Goal: Task Accomplishment & Management: Use online tool/utility

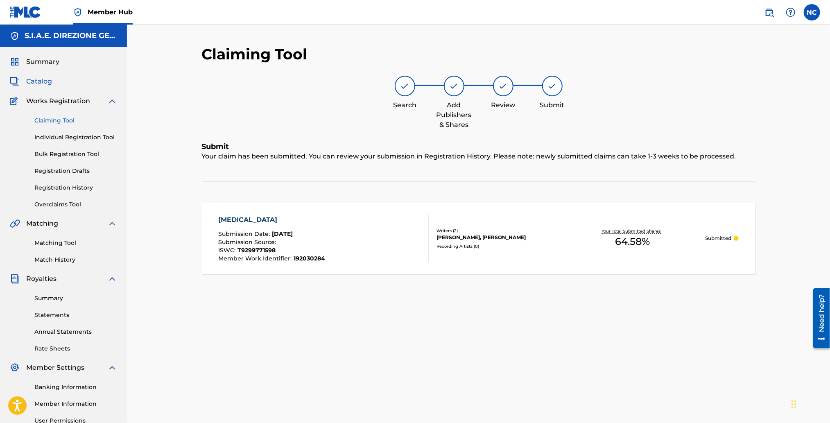
click at [42, 82] on span "Catalog" at bounding box center [39, 82] width 26 height 10
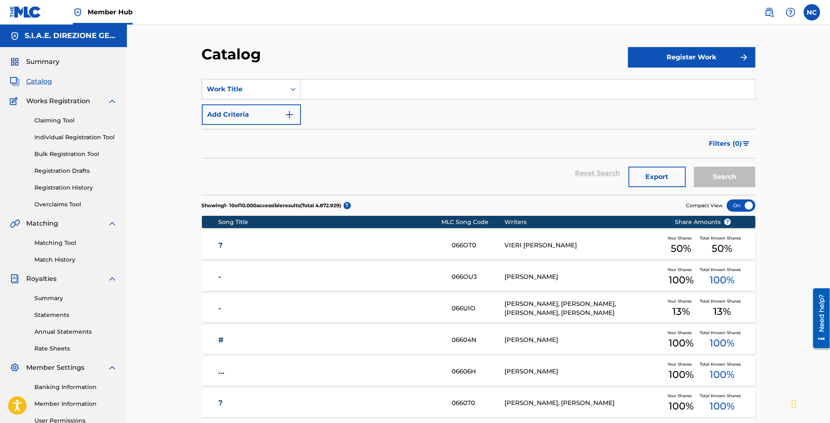
click at [344, 98] on input "Search Form" at bounding box center [528, 89] width 454 height 20
paste input "[PERSON_NAME] WHO LIVED IN THE WHALE"
type input "[PERSON_NAME] WHO LIVED IN THE WHALE"
click at [719, 177] on button "Search" at bounding box center [724, 177] width 61 height 20
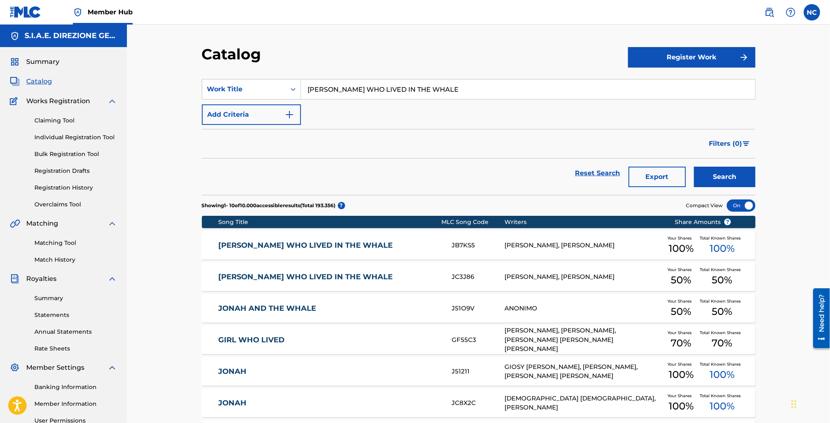
click at [276, 245] on link "[PERSON_NAME] WHO LIVED IN THE WHALE" at bounding box center [329, 245] width 223 height 9
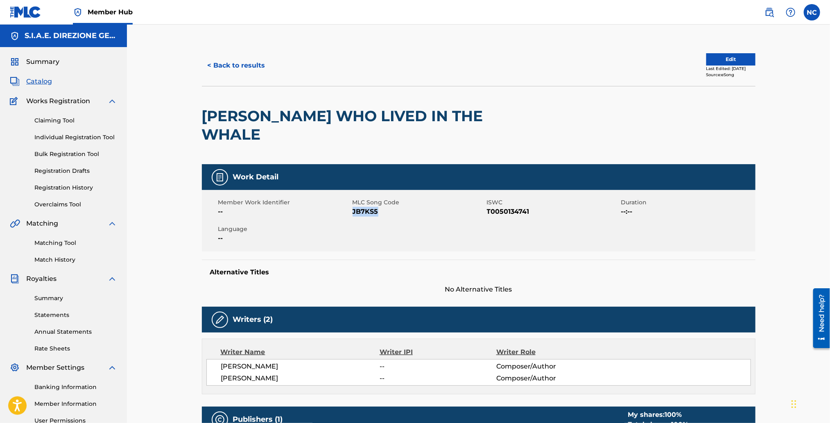
drag, startPoint x: 380, startPoint y: 194, endPoint x: 353, endPoint y: 193, distance: 26.2
click at [353, 207] on span "JB7KS5" at bounding box center [419, 212] width 132 height 10
click at [706, 56] on button "Edit" at bounding box center [730, 59] width 49 height 12
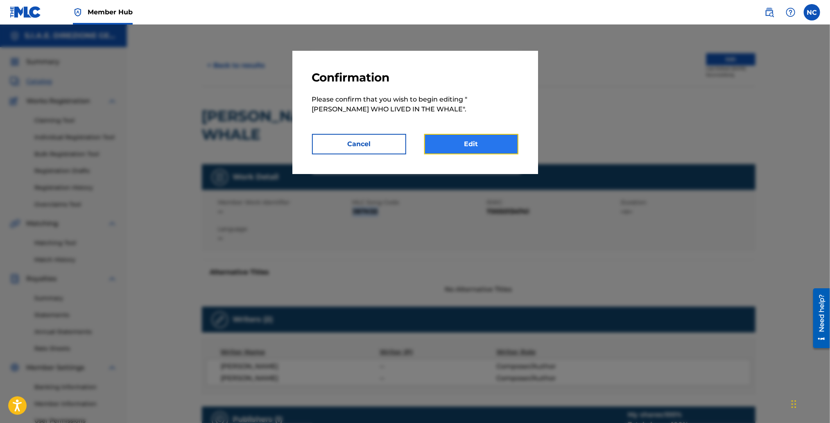
click at [467, 150] on link "Edit" at bounding box center [471, 144] width 94 height 20
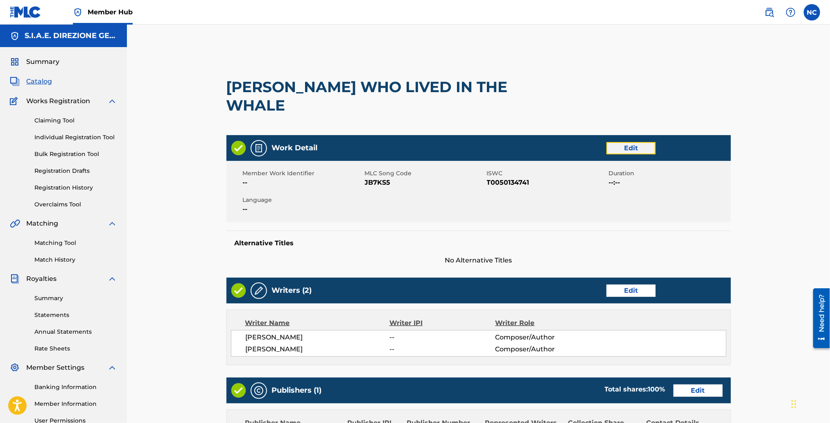
click at [626, 142] on link "Edit" at bounding box center [630, 148] width 49 height 12
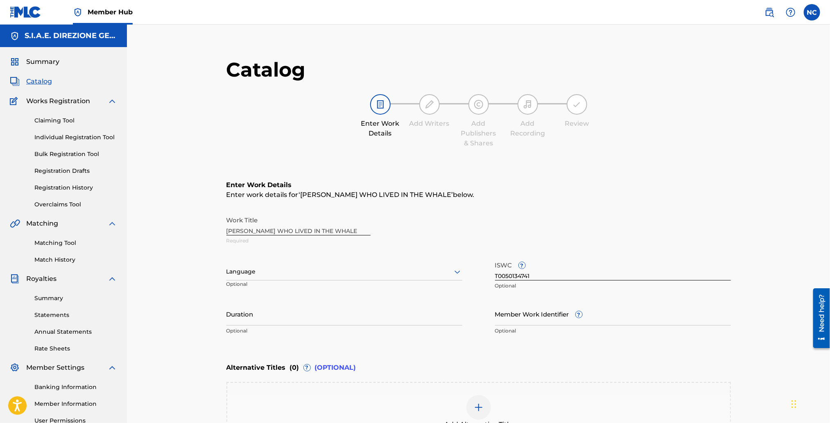
click at [310, 276] on div at bounding box center [344, 272] width 236 height 10
click at [297, 287] on div "English" at bounding box center [344, 289] width 235 height 18
click at [547, 316] on input "Member Work Identifier ?" at bounding box center [613, 313] width 236 height 23
click at [556, 318] on input "Member Work Identifier ?" at bounding box center [613, 313] width 236 height 23
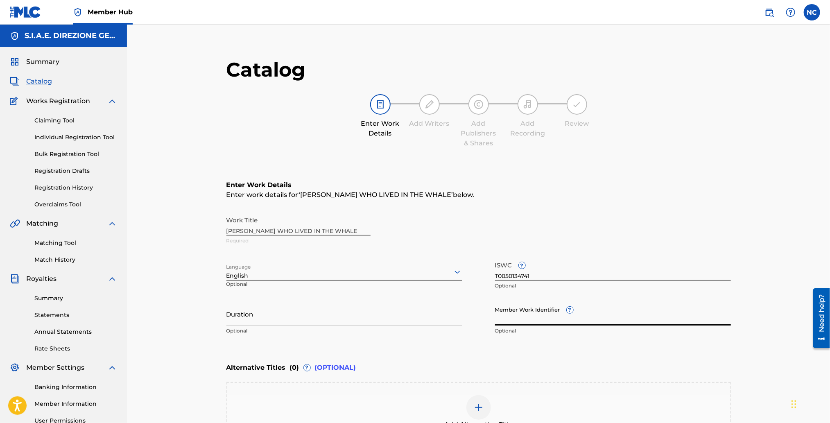
paste input "930850014"
type input "930850014"
click at [296, 317] on input "Duration" at bounding box center [344, 313] width 236 height 23
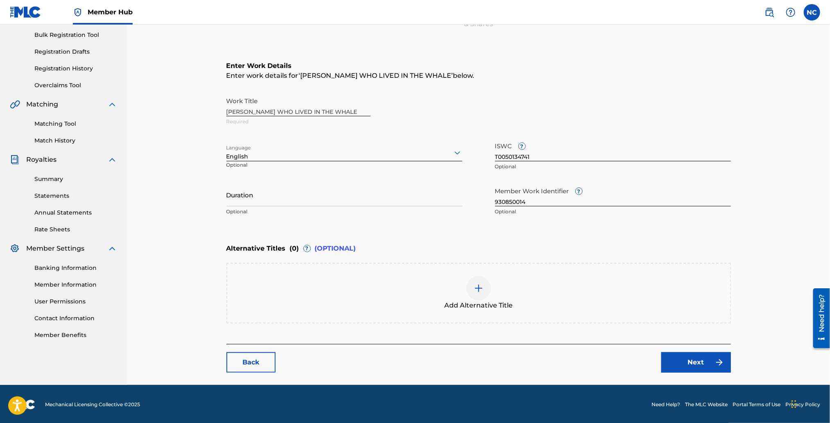
click at [481, 289] on img at bounding box center [479, 288] width 10 height 10
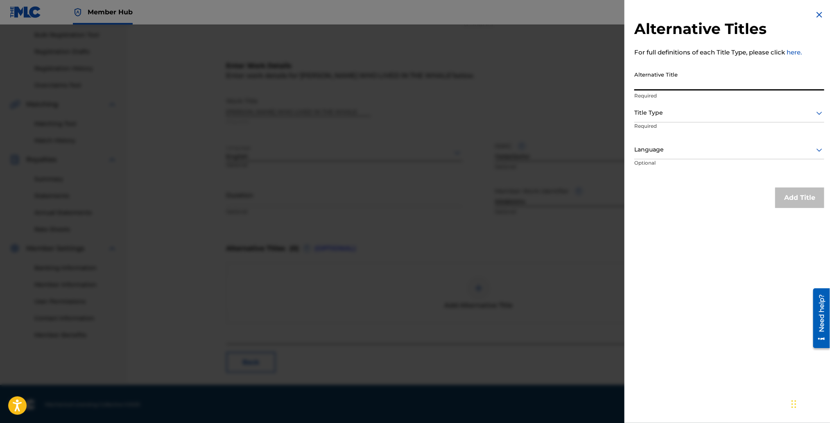
click at [689, 81] on input "Alternative Title" at bounding box center [729, 78] width 190 height 23
paste input "[PERSON_NAME] [PERSON_NAME] [PERSON_NAME][GEOGRAPHIC_DATA]"
type input "[PERSON_NAME] [PERSON_NAME] [PERSON_NAME][GEOGRAPHIC_DATA]"
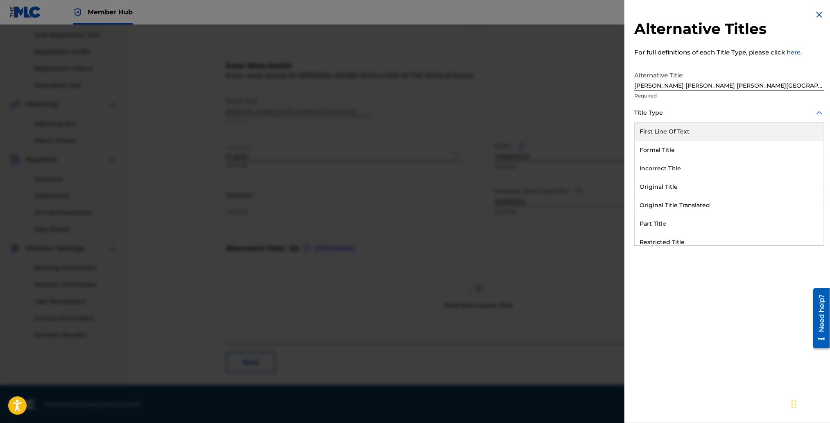
click at [679, 114] on div at bounding box center [729, 113] width 190 height 10
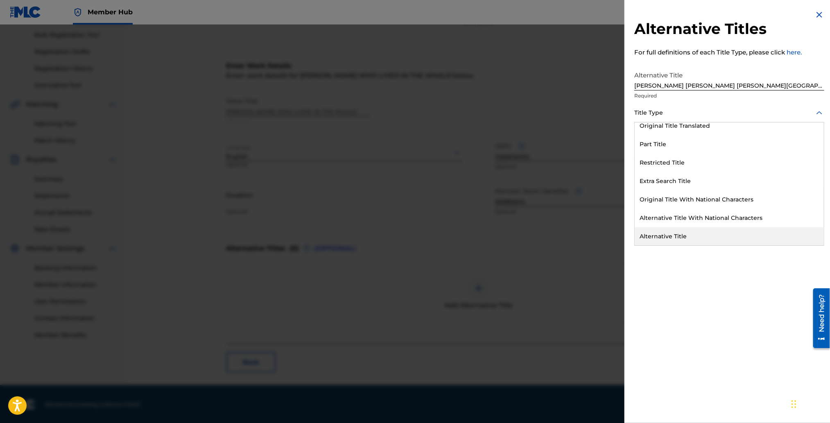
click at [675, 240] on div "Alternative Title" at bounding box center [729, 236] width 189 height 18
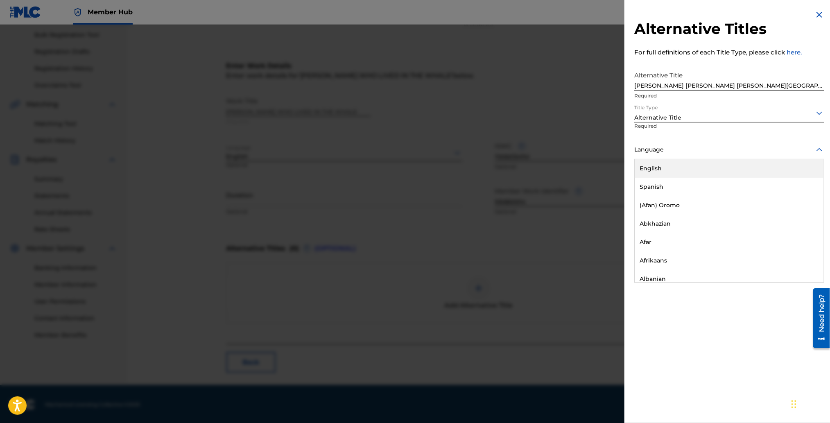
click at [665, 153] on div at bounding box center [729, 150] width 190 height 10
type input "IT"
click at [663, 161] on div "Italian" at bounding box center [729, 168] width 189 height 18
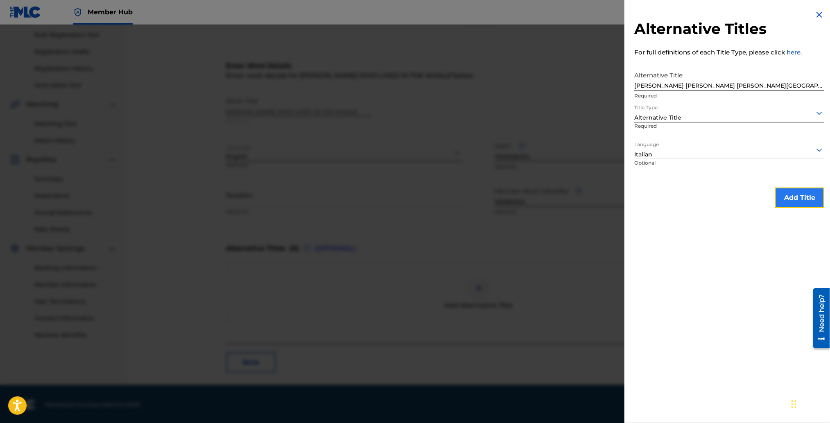
click at [809, 199] on button "Add Title" at bounding box center [799, 198] width 49 height 20
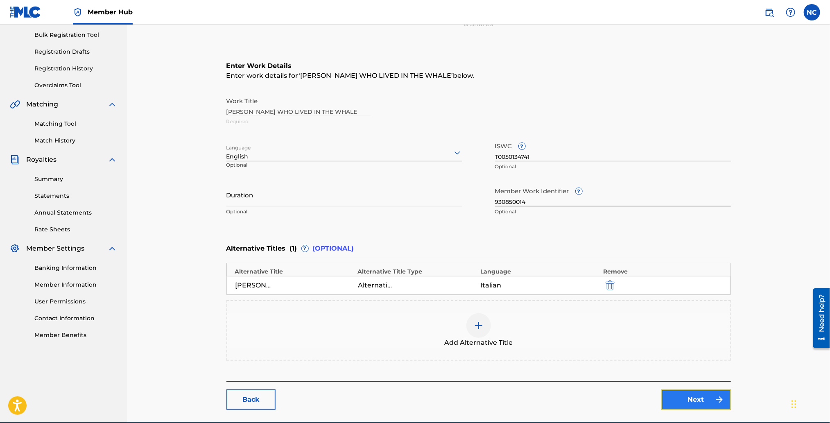
click at [710, 401] on link "Next" at bounding box center [696, 399] width 70 height 20
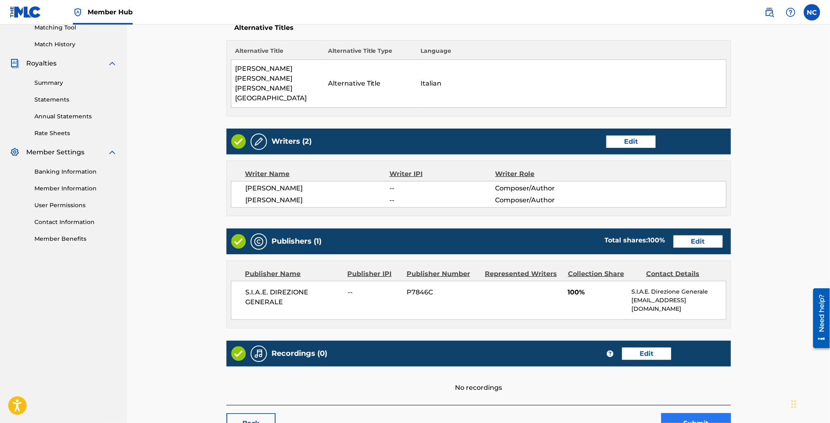
scroll to position [234, 0]
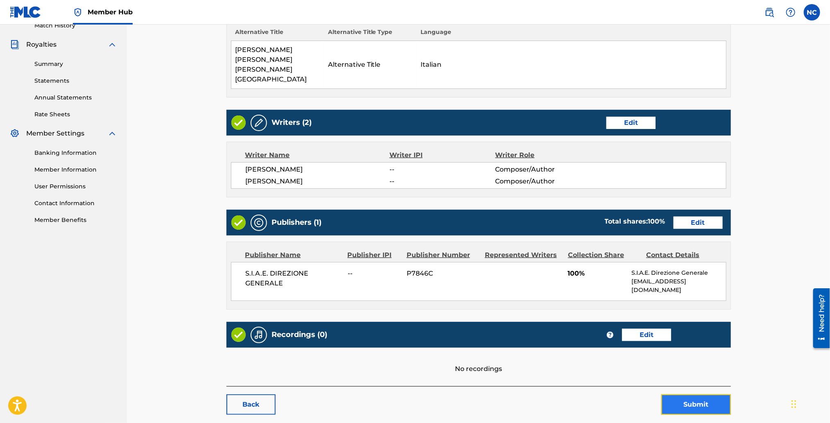
click at [693, 394] on button "Submit" at bounding box center [696, 404] width 70 height 20
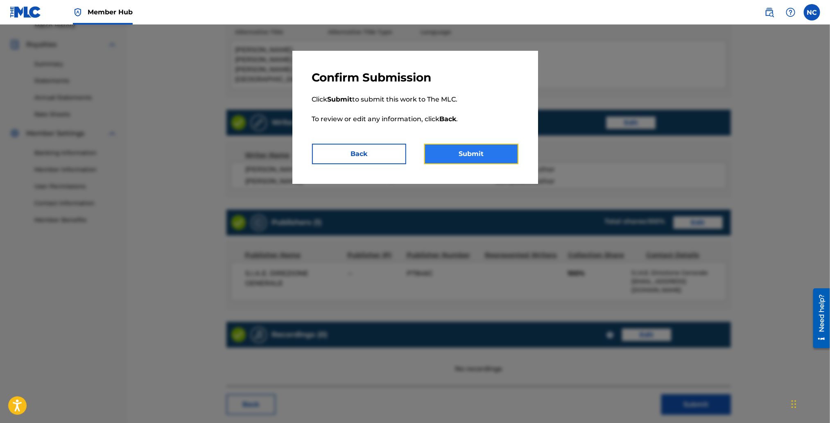
click at [477, 160] on button "Submit" at bounding box center [471, 154] width 94 height 20
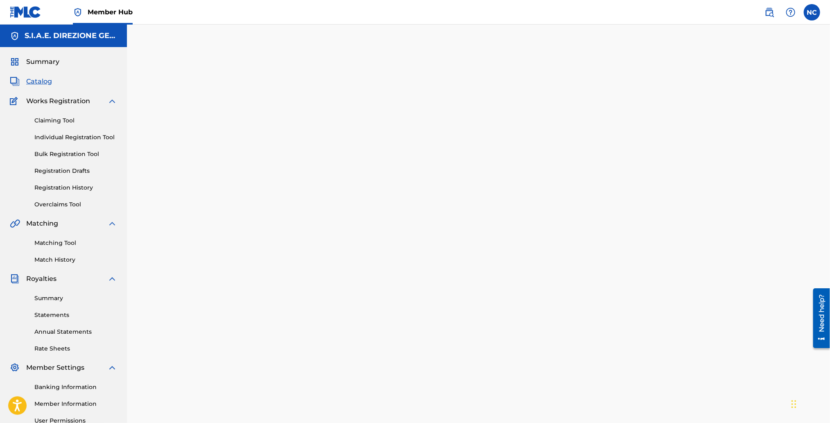
click at [50, 80] on span "Catalog" at bounding box center [39, 82] width 26 height 10
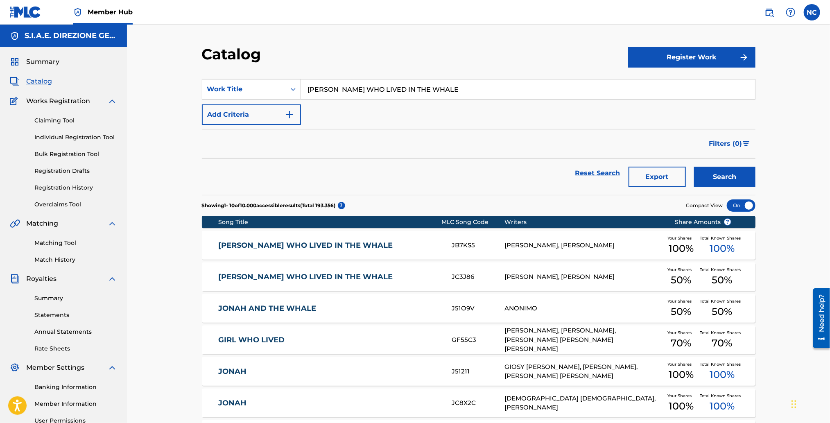
click at [298, 253] on div "JONAH WHO LIVED IN THE WHALE JB7KS5 ENNIO MORRICONE, SUSAN SMITH Your Shares 10…" at bounding box center [479, 245] width 554 height 29
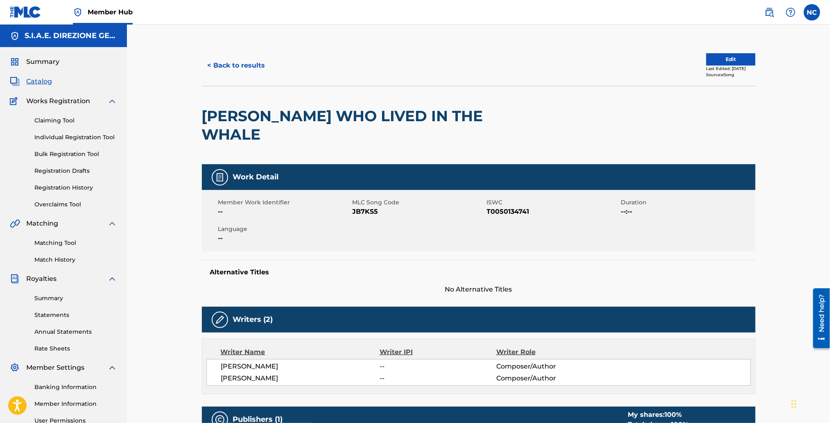
click at [534, 109] on div at bounding box center [597, 125] width 127 height 78
click at [199, 109] on div "< Back to results Edit Last Edited: September 26, 2022 Source: eSong JONAH WHO …" at bounding box center [478, 320] width 573 height 550
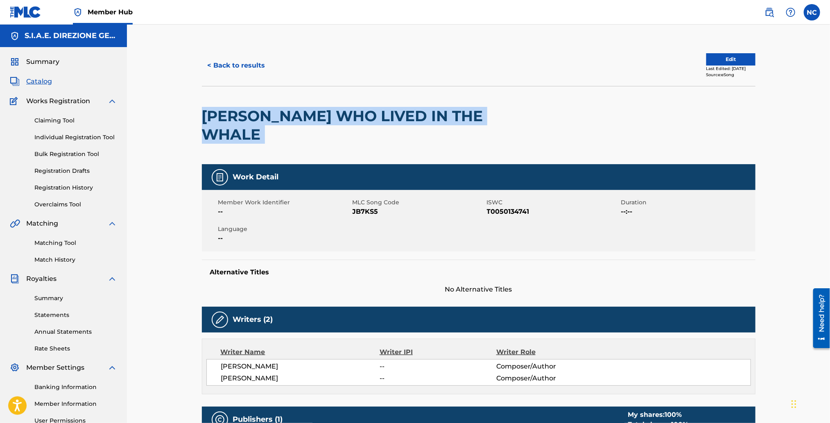
drag, startPoint x: 421, startPoint y: 111, endPoint x: 183, endPoint y: 111, distance: 237.5
click at [183, 111] on div "< Back to results Edit Last Edited: September 26, 2022 Source: eSong JONAH WHO …" at bounding box center [478, 310] width 703 height 570
copy div "[PERSON_NAME] WHO LIVED IN THE WHALE"
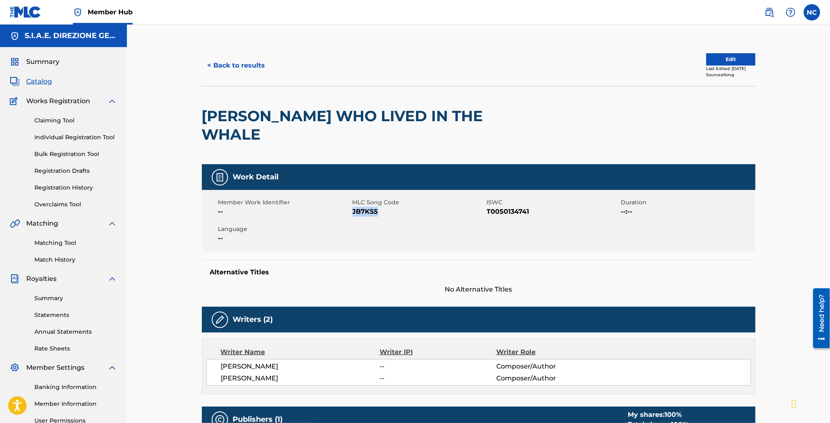
drag, startPoint x: 381, startPoint y: 192, endPoint x: 353, endPoint y: 192, distance: 27.4
click at [353, 207] on span "JB7KS5" at bounding box center [419, 212] width 132 height 10
copy span "JB7KS5"
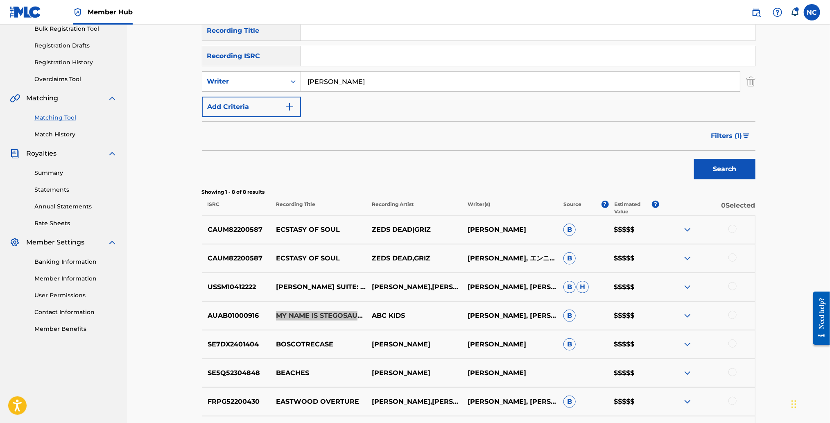
scroll to position [104, 0]
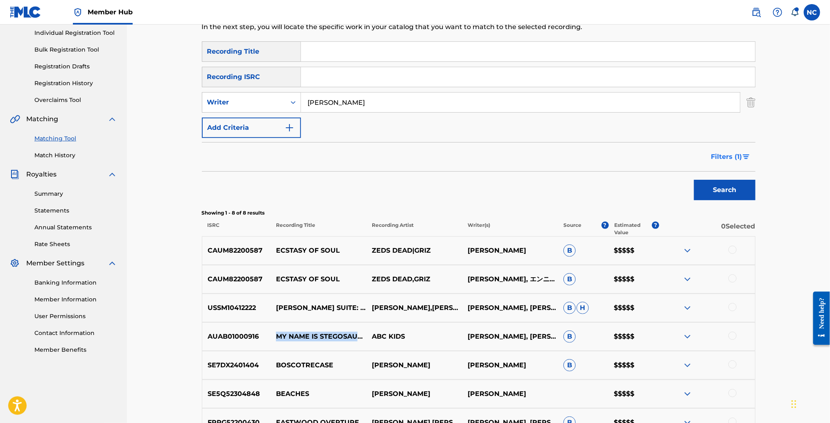
click at [740, 155] on span "Filters ( 1 )" at bounding box center [726, 157] width 31 height 10
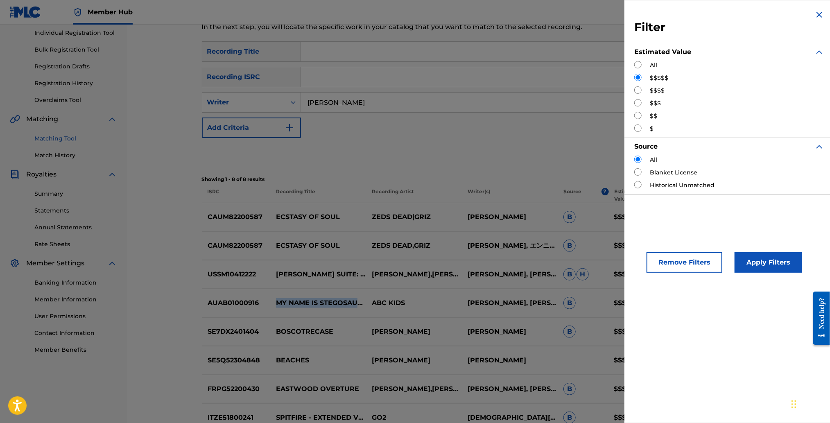
click at [640, 93] on input "Search Form" at bounding box center [637, 89] width 7 height 7
radio input "true"
click at [780, 259] on button "Apply Filters" at bounding box center [768, 262] width 68 height 20
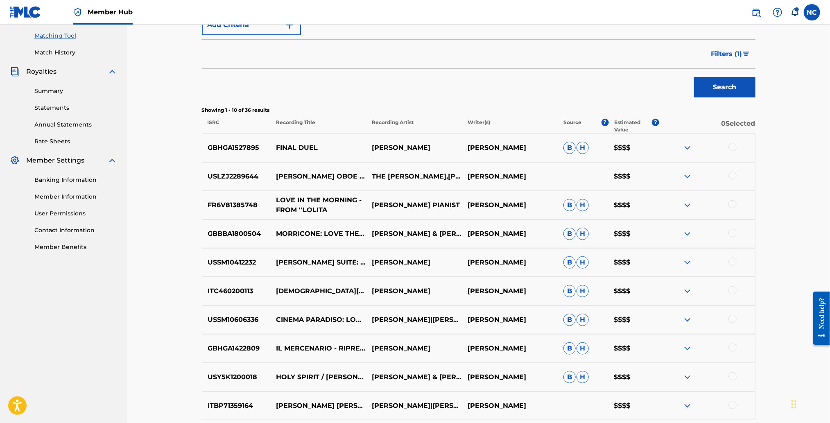
scroll to position [269, 0]
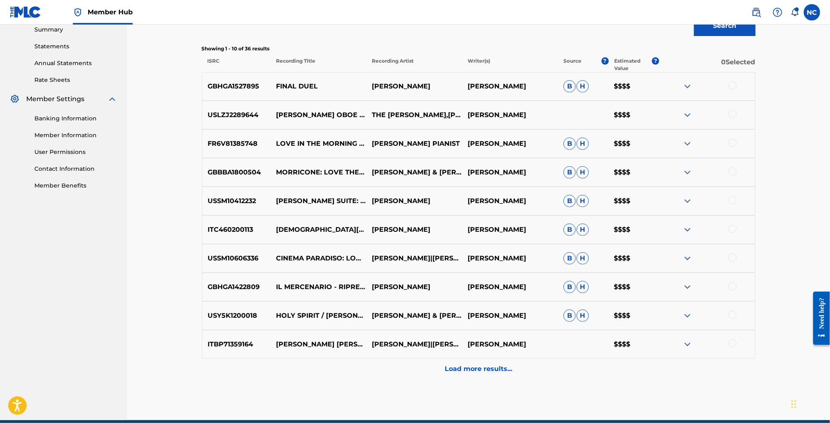
click at [734, 344] on div at bounding box center [732, 343] width 8 height 8
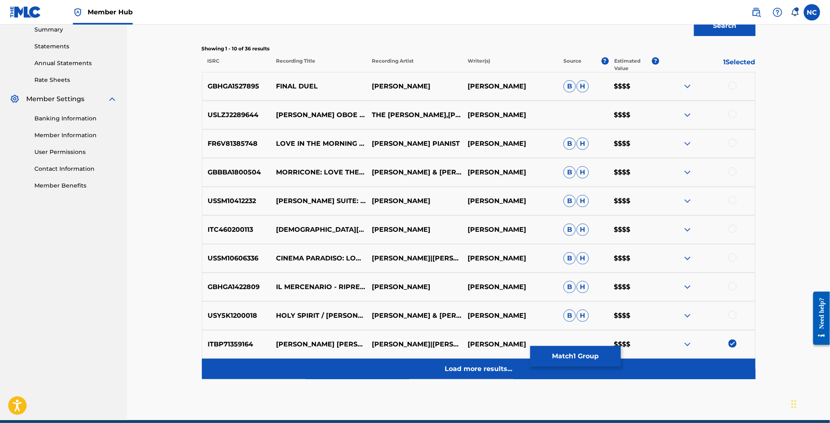
click at [513, 363] on div "Load more results..." at bounding box center [479, 369] width 554 height 20
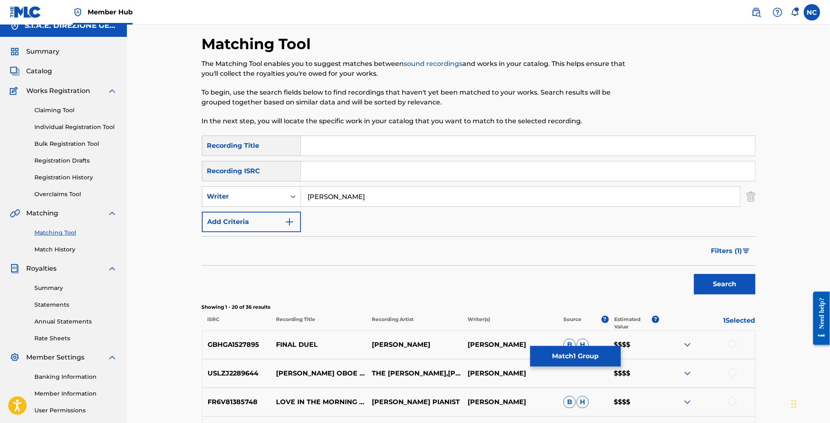
scroll to position [0, 0]
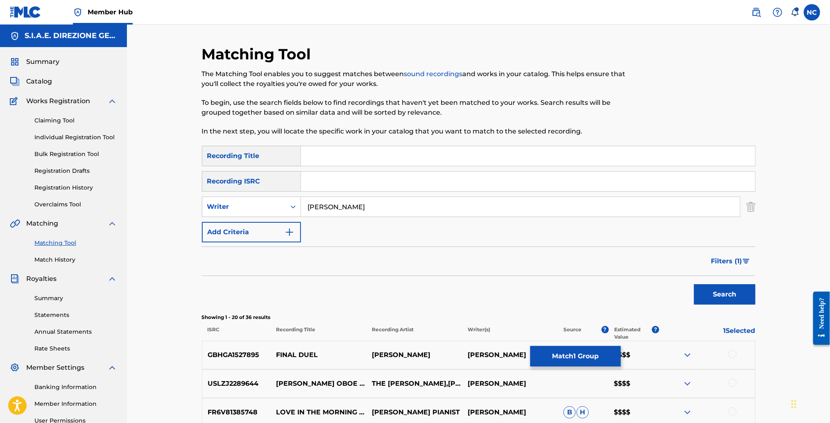
click at [365, 154] on input "Search Form" at bounding box center [528, 156] width 454 height 20
paste input "[PERSON_NAME] WHO LIVED IN THE WHALE"
type input "[PERSON_NAME] WHO LIVED IN THE WHALE"
click at [718, 297] on button "Search" at bounding box center [724, 294] width 61 height 20
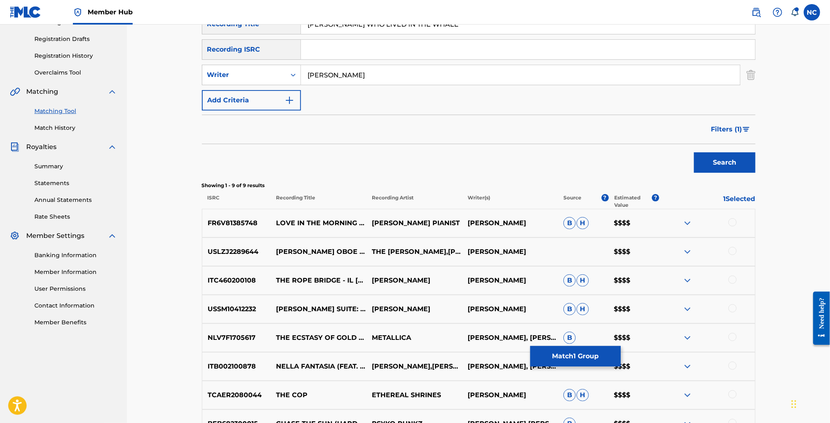
scroll to position [61, 0]
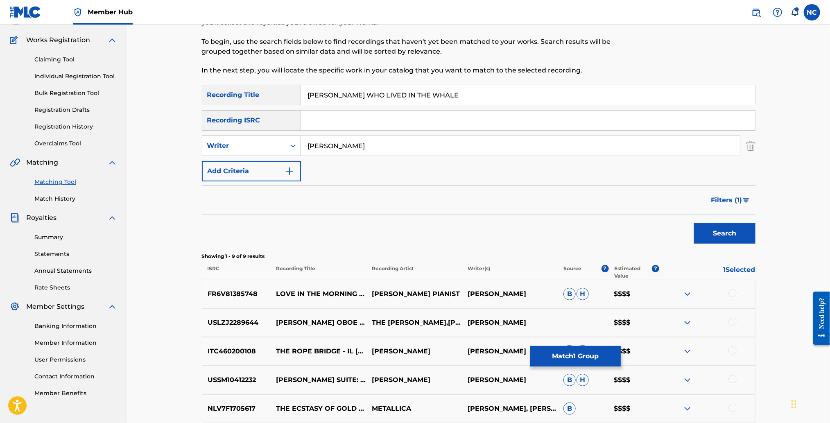
drag, startPoint x: 325, startPoint y: 147, endPoint x: 253, endPoint y: 147, distance: 71.6
click at [253, 147] on div "SearchWithCriteriaaec1a893-cb34-4de8-a8f1-96a4d63feb63 Writer [PERSON_NAME]" at bounding box center [479, 146] width 554 height 20
click at [253, 147] on div "Writer" at bounding box center [244, 146] width 74 height 10
drag, startPoint x: 707, startPoint y: 229, endPoint x: 360, endPoint y: 197, distance: 348.3
click at [400, 235] on div "Search" at bounding box center [479, 231] width 554 height 33
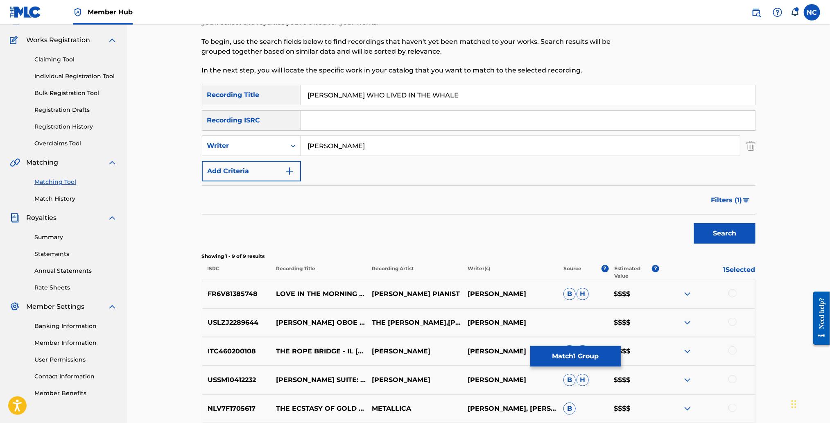
drag, startPoint x: 393, startPoint y: 151, endPoint x: 235, endPoint y: 149, distance: 158.9
click at [252, 148] on div "SearchWithCriteriaaec1a893-cb34-4de8-a8f1-96a4d63feb63 Writer [PERSON_NAME]" at bounding box center [479, 146] width 554 height 20
click at [235, 149] on div "Writer" at bounding box center [244, 146] width 74 height 10
click at [375, 148] on input "[PERSON_NAME]" at bounding box center [520, 146] width 439 height 20
drag, startPoint x: 375, startPoint y: 148, endPoint x: 303, endPoint y: 147, distance: 72.5
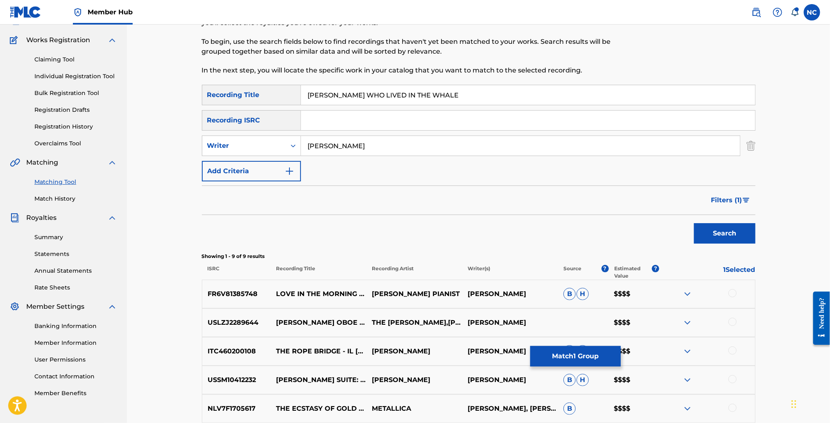
click at [303, 147] on input "[PERSON_NAME]" at bounding box center [520, 146] width 439 height 20
type input "MORRICONE"
click at [694, 223] on button "Search" at bounding box center [724, 233] width 61 height 20
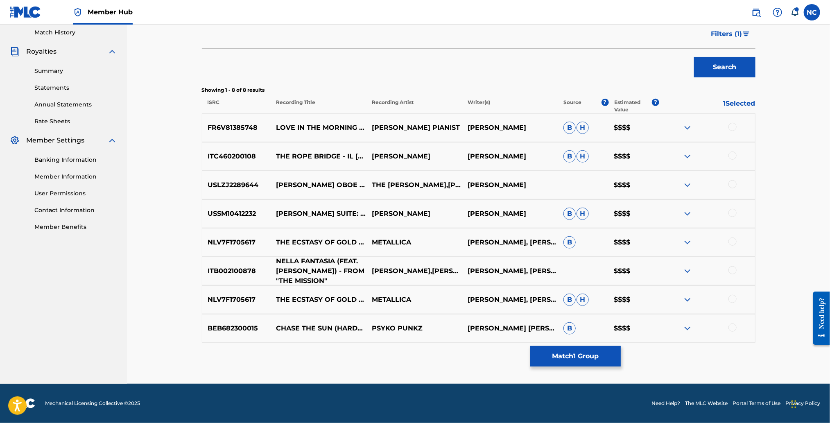
scroll to position [43, 0]
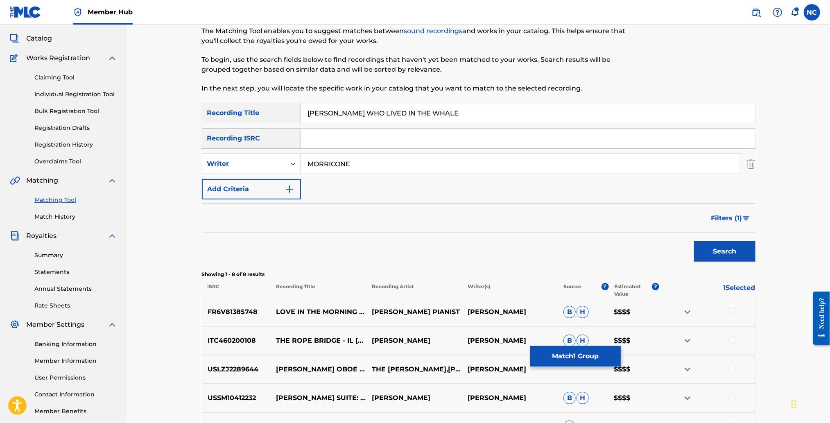
drag, startPoint x: 444, startPoint y: 115, endPoint x: 296, endPoint y: 113, distance: 147.8
click at [428, 114] on input "[PERSON_NAME] WHO LIVED IN THE WHALE" at bounding box center [528, 113] width 454 height 20
click at [179, 112] on div "Matching Tool The Matching Tool enables you to suggest matches between sound re…" at bounding box center [478, 275] width 703 height 586
click at [366, 114] on input "[PERSON_NAME] WHO LIVED IN THE WHALE" at bounding box center [528, 113] width 454 height 20
drag, startPoint x: 440, startPoint y: 114, endPoint x: 287, endPoint y: 114, distance: 152.3
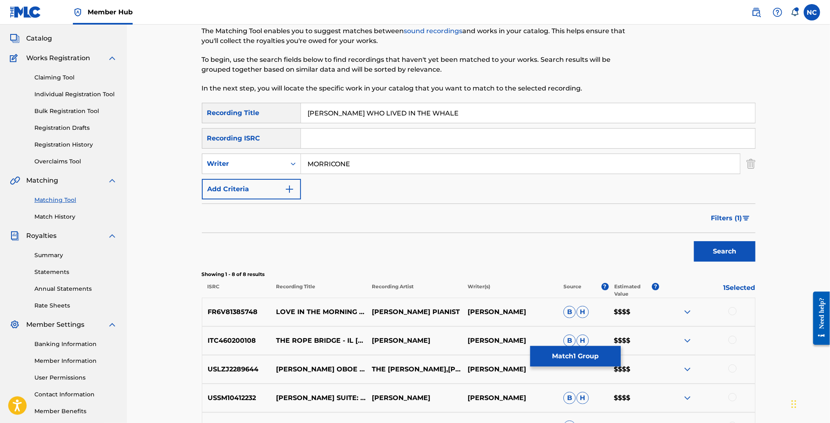
click at [288, 114] on div "SearchWithCriteria538c8020-06fe-47e8-b702-6d90a117467e Recording Title [PERSON_…" at bounding box center [479, 113] width 554 height 20
drag, startPoint x: 287, startPoint y: 114, endPoint x: 344, endPoint y: 114, distance: 56.9
click at [298, 114] on div "Recording Title" at bounding box center [251, 113] width 99 height 20
click at [344, 114] on input "[PERSON_NAME] WHO LIVED IN THE WHALE" at bounding box center [528, 113] width 454 height 20
drag, startPoint x: 437, startPoint y: 120, endPoint x: 300, endPoint y: 117, distance: 137.2
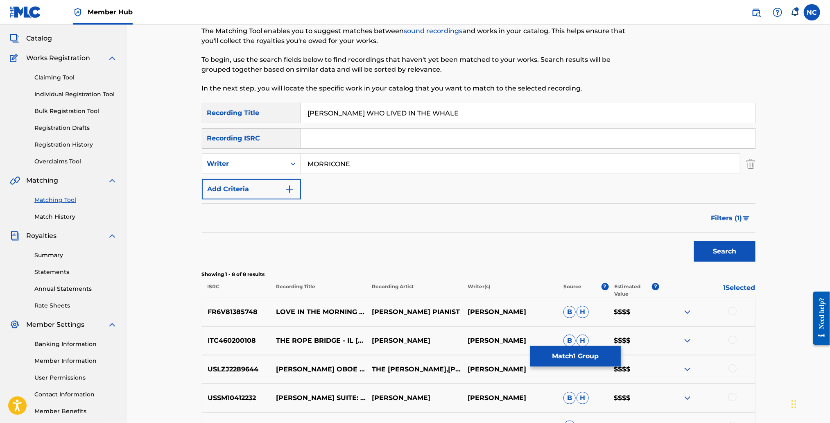
click at [300, 117] on div "SearchWithCriteria538c8020-06fe-47e8-b702-6d90a117467e Recording Title [PERSON_…" at bounding box center [479, 113] width 554 height 20
type input "J"
click at [344, 114] on input "Search Form" at bounding box center [528, 113] width 454 height 20
paste input "[PERSON_NAME] WHO LIVED IN THE WHALE"
type input "[PERSON_NAME] WHO LIVED IN THE WHALE"
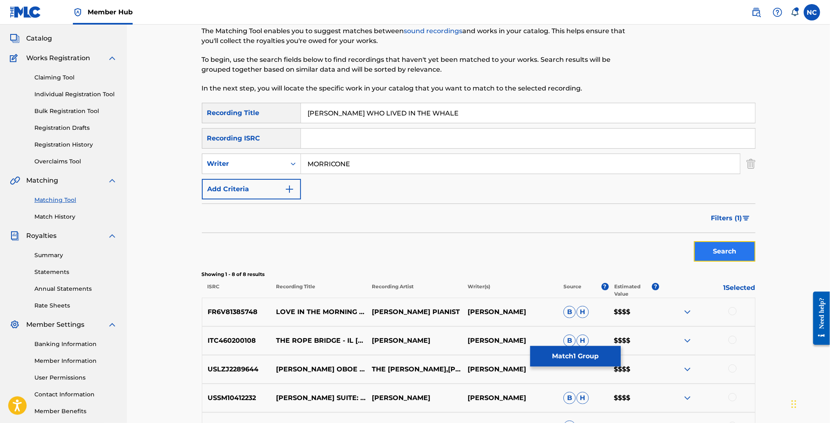
click at [715, 247] on button "Search" at bounding box center [724, 251] width 61 height 20
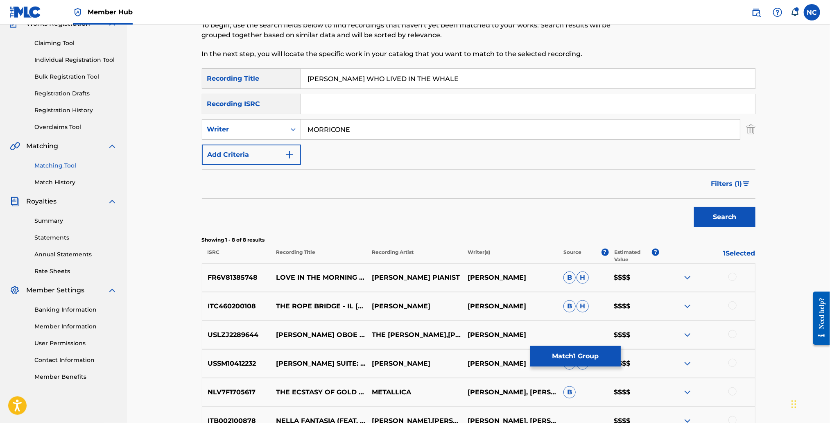
scroll to position [0, 0]
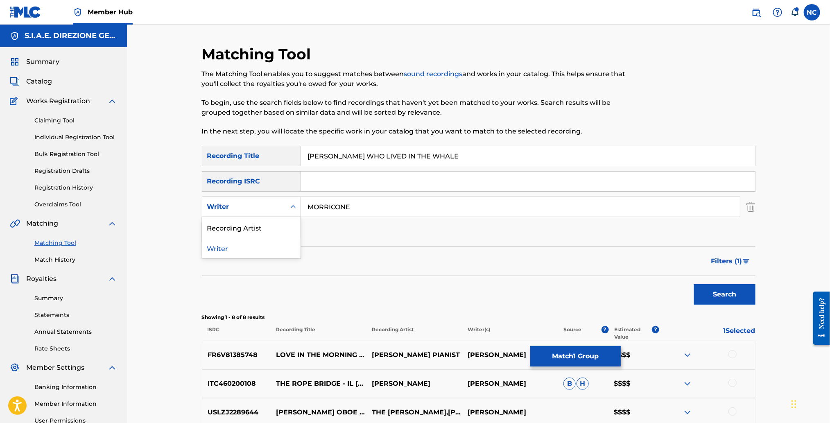
click at [234, 215] on div "Writer" at bounding box center [251, 207] width 99 height 20
drag, startPoint x: 228, startPoint y: 235, endPoint x: 351, endPoint y: 233, distance: 122.8
click at [230, 235] on div "Recording Artist" at bounding box center [251, 227] width 98 height 20
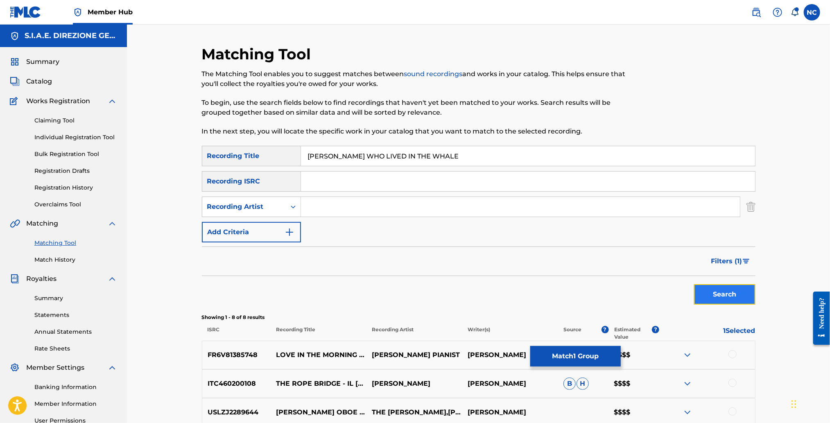
click at [714, 304] on button "Search" at bounding box center [724, 294] width 61 height 20
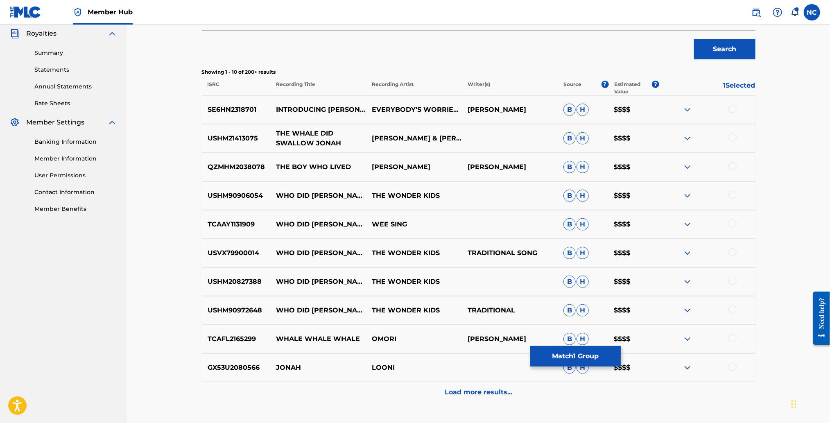
scroll to position [61, 0]
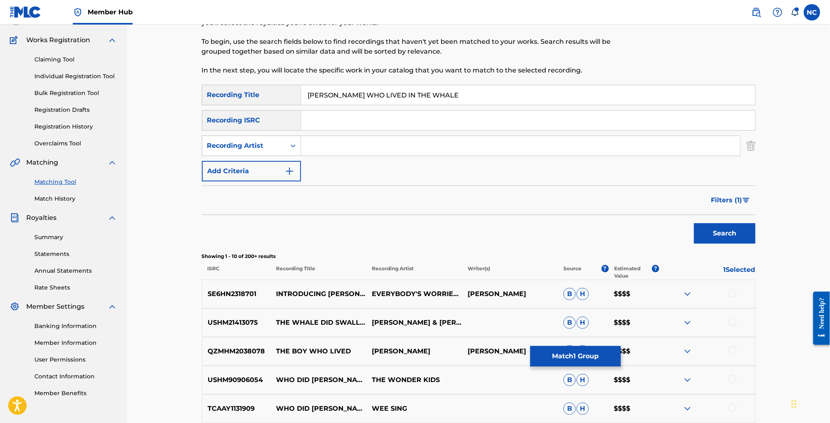
click at [345, 147] on input "Search Form" at bounding box center [520, 146] width 439 height 20
click at [694, 223] on button "Search" at bounding box center [724, 233] width 61 height 20
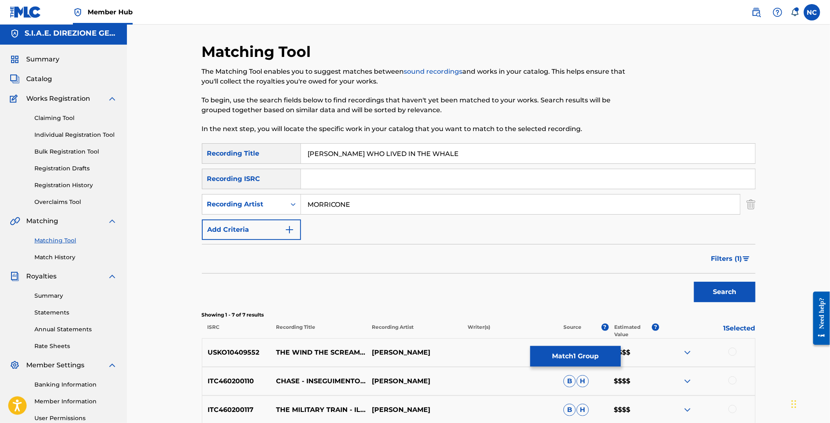
scroll to position [0, 0]
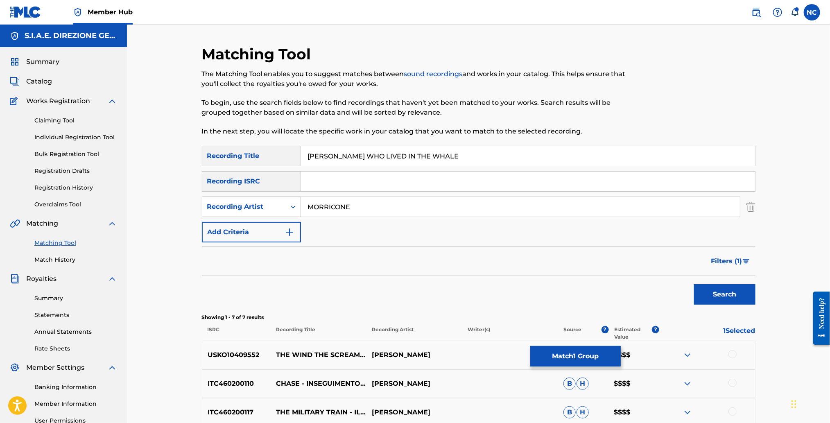
drag, startPoint x: 370, startPoint y: 204, endPoint x: 279, endPoint y: 208, distance: 90.6
click at [364, 204] on input "MORRICONE" at bounding box center [520, 207] width 439 height 20
drag, startPoint x: 279, startPoint y: 208, endPoint x: 263, endPoint y: 208, distance: 16.0
click at [263, 208] on div "SearchWithCriteria314e94f5-048a-464b-b914-d543f9a21374 Recording Artist MORRICO…" at bounding box center [479, 207] width 554 height 20
type input "E"
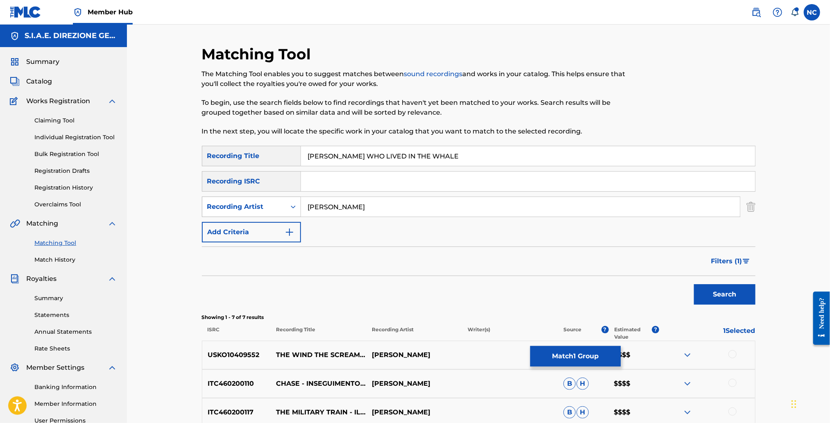
type input "[PERSON_NAME]"
click at [694, 284] on button "Search" at bounding box center [724, 294] width 61 height 20
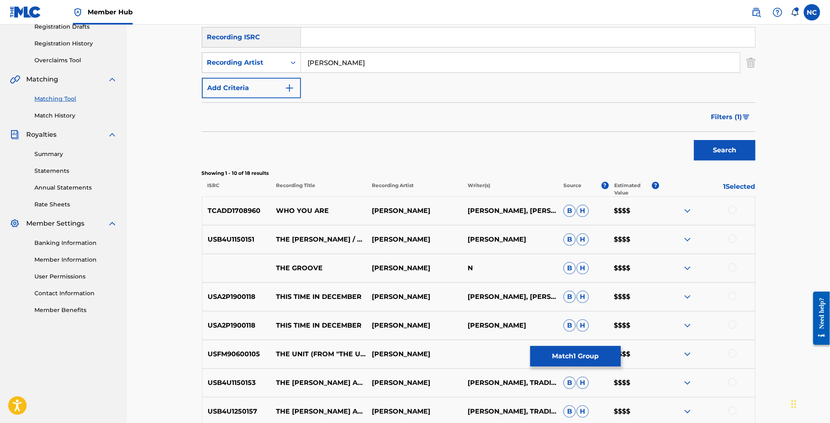
scroll to position [122, 0]
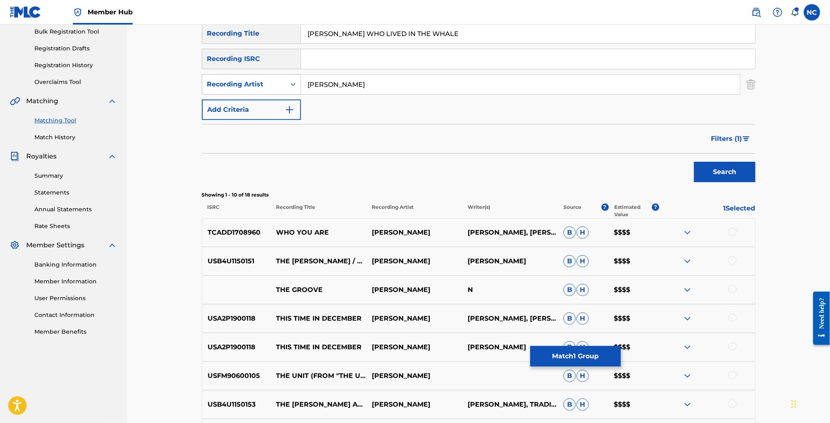
click at [274, 77] on div "Recording Artist" at bounding box center [244, 85] width 84 height 16
click at [266, 105] on div "Writer" at bounding box center [251, 105] width 98 height 20
click at [377, 81] on input "Search Form" at bounding box center [520, 85] width 439 height 20
type input "MORRICONE"
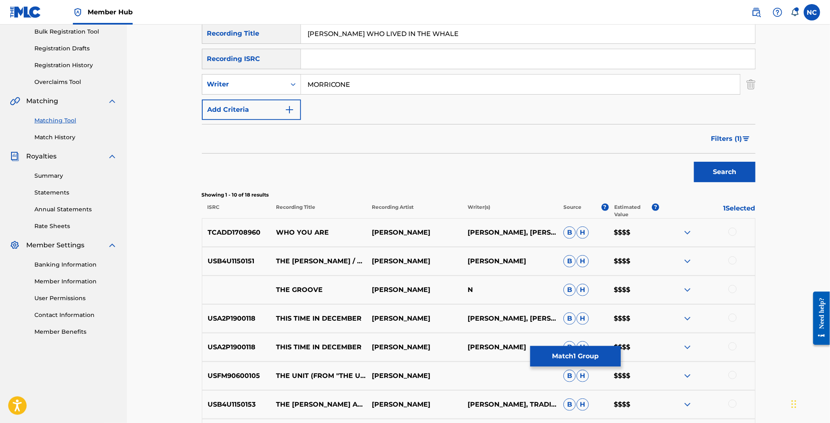
click at [694, 162] on button "Search" at bounding box center [724, 172] width 61 height 20
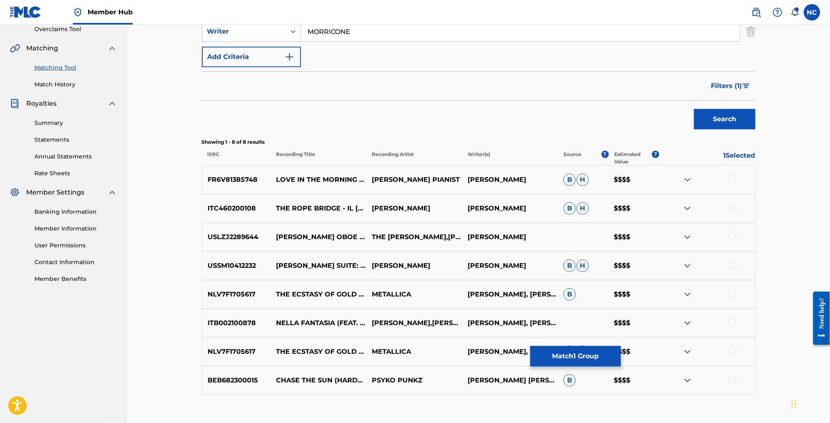
scroll to position [227, 0]
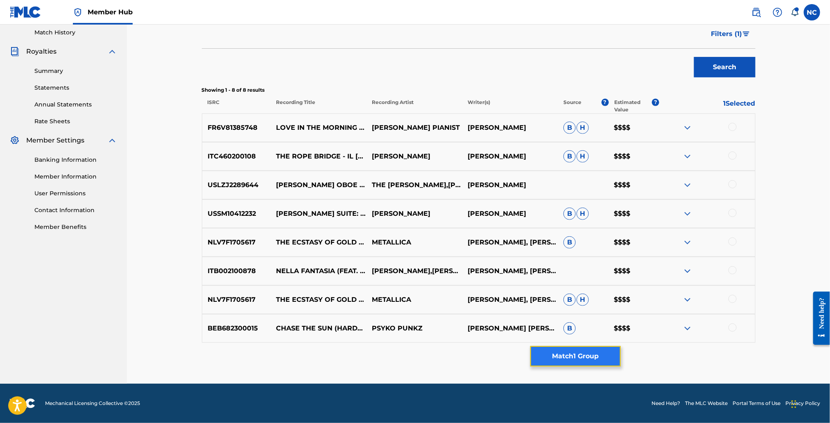
click at [587, 359] on button "Match 1 Group" at bounding box center [575, 356] width 90 height 20
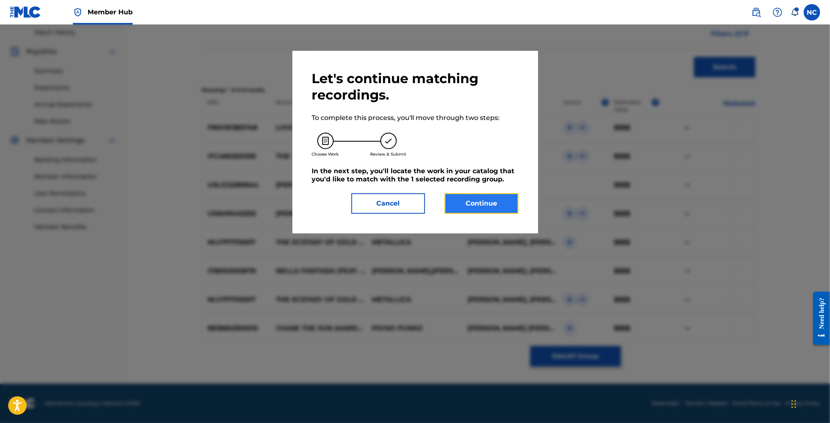
click at [506, 202] on button "Continue" at bounding box center [482, 203] width 74 height 20
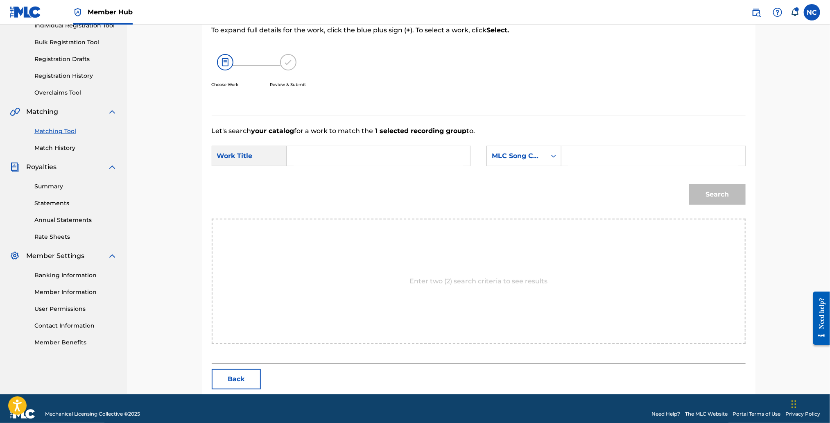
scroll to position [122, 0]
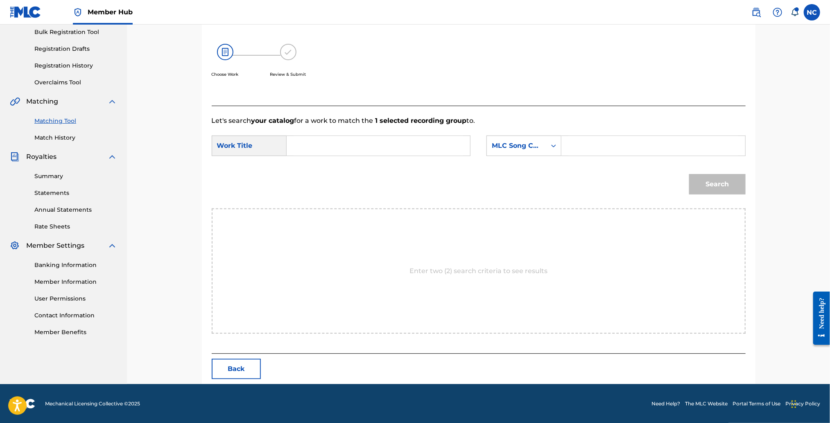
click at [345, 147] on input "Search Form" at bounding box center [378, 146] width 169 height 20
paste input "[PERSON_NAME] WHO LIVED IN THE WHALE"
type input "[PERSON_NAME] WHO LIVED IN THE WHALE"
click at [641, 145] on input "Search Form" at bounding box center [652, 146] width 169 height 20
paste input "JB7KS5"
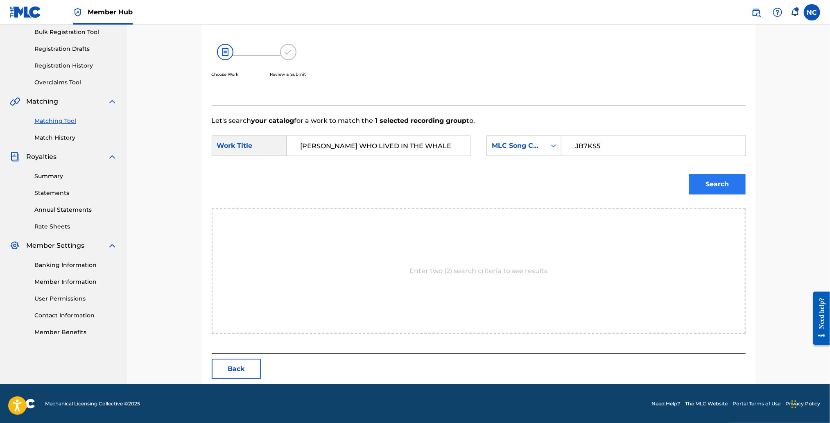
type input "JB7KS5"
click at [728, 188] on button "Search" at bounding box center [717, 184] width 56 height 20
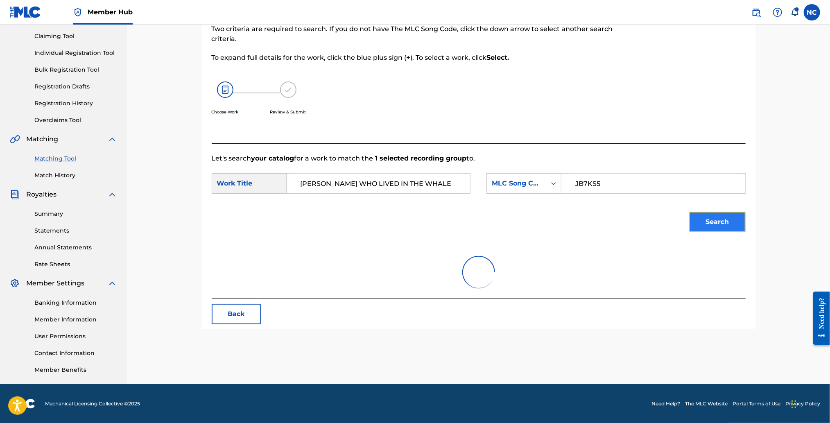
scroll to position [98, 0]
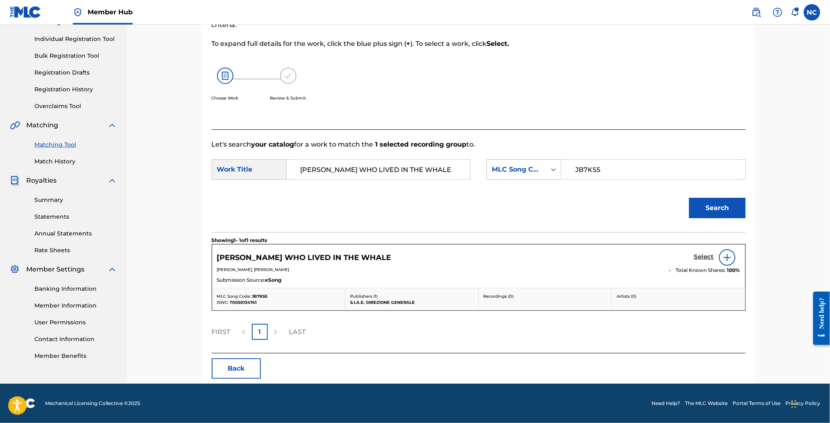
click at [707, 257] on h5 "Select" at bounding box center [704, 257] width 20 height 8
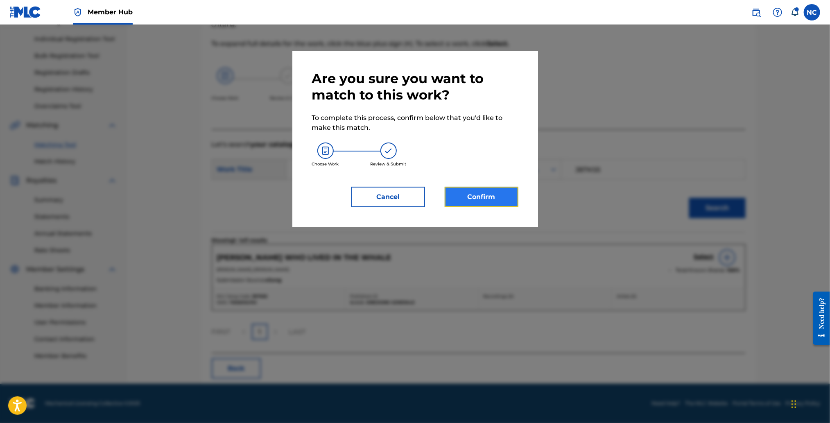
click at [500, 193] on button "Confirm" at bounding box center [482, 197] width 74 height 20
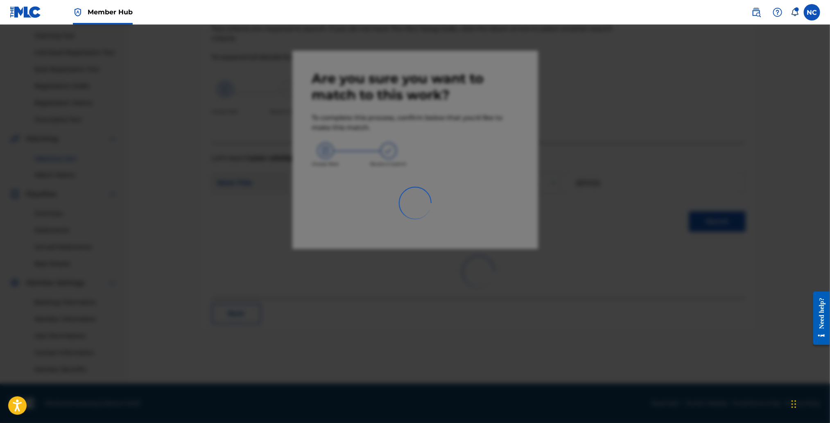
scroll to position [84, 0]
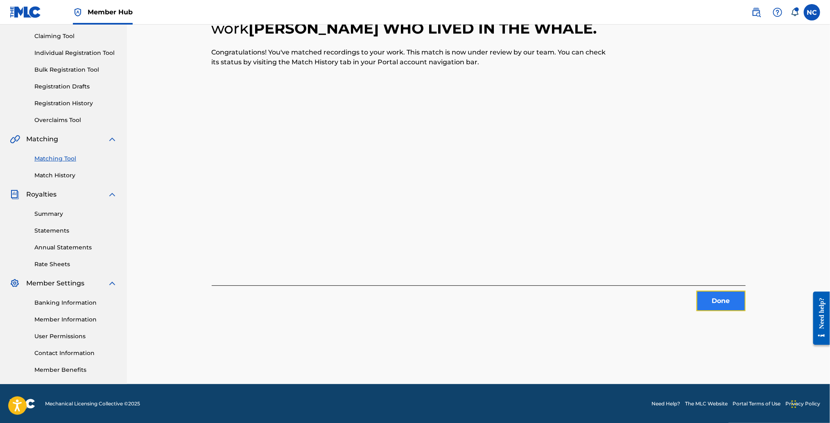
click at [714, 297] on button "Done" at bounding box center [720, 301] width 49 height 20
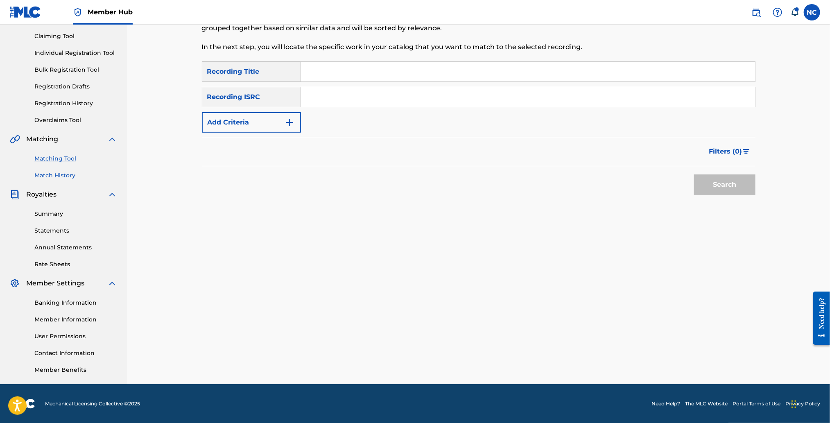
click at [54, 173] on link "Match History" at bounding box center [75, 175] width 83 height 9
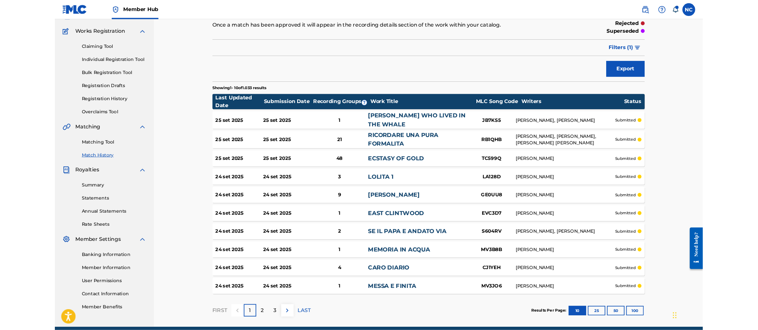
scroll to position [61, 0]
